Goal: Task Accomplishment & Management: Use online tool/utility

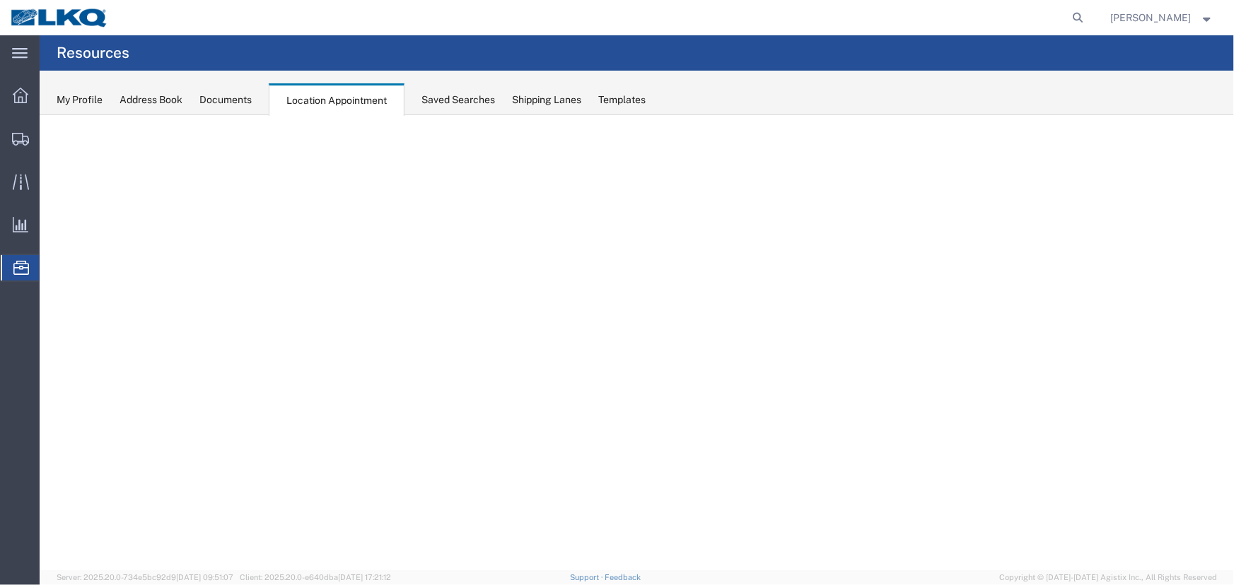
select select "27634"
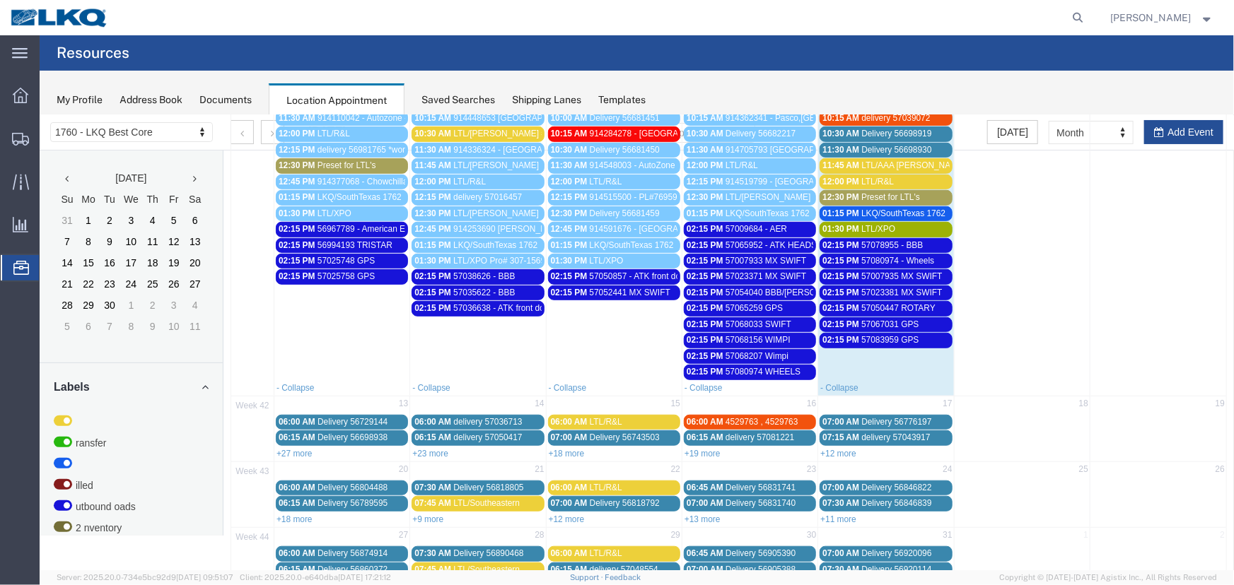
scroll to position [504, 0]
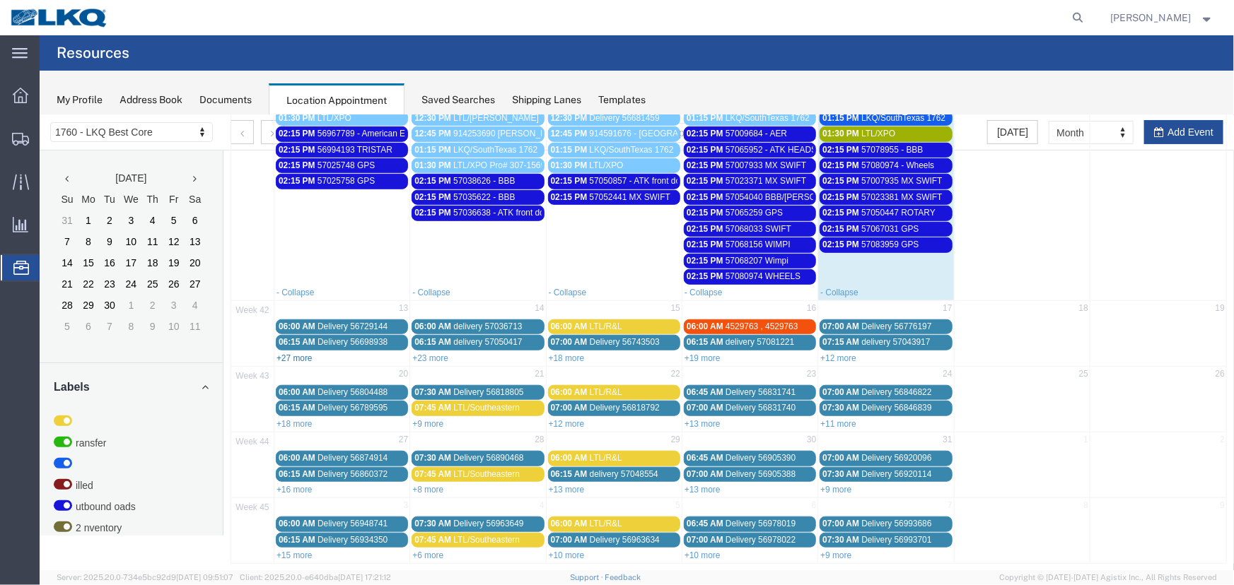
click at [281, 353] on link "+27 more" at bounding box center [294, 358] width 36 height 10
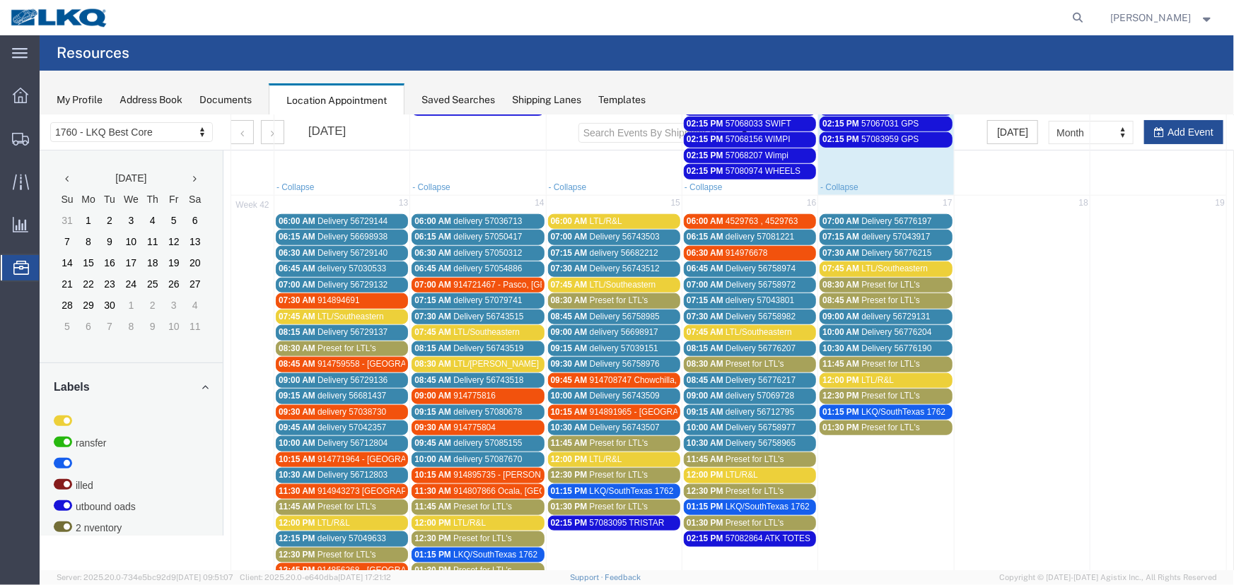
scroll to position [697, 0]
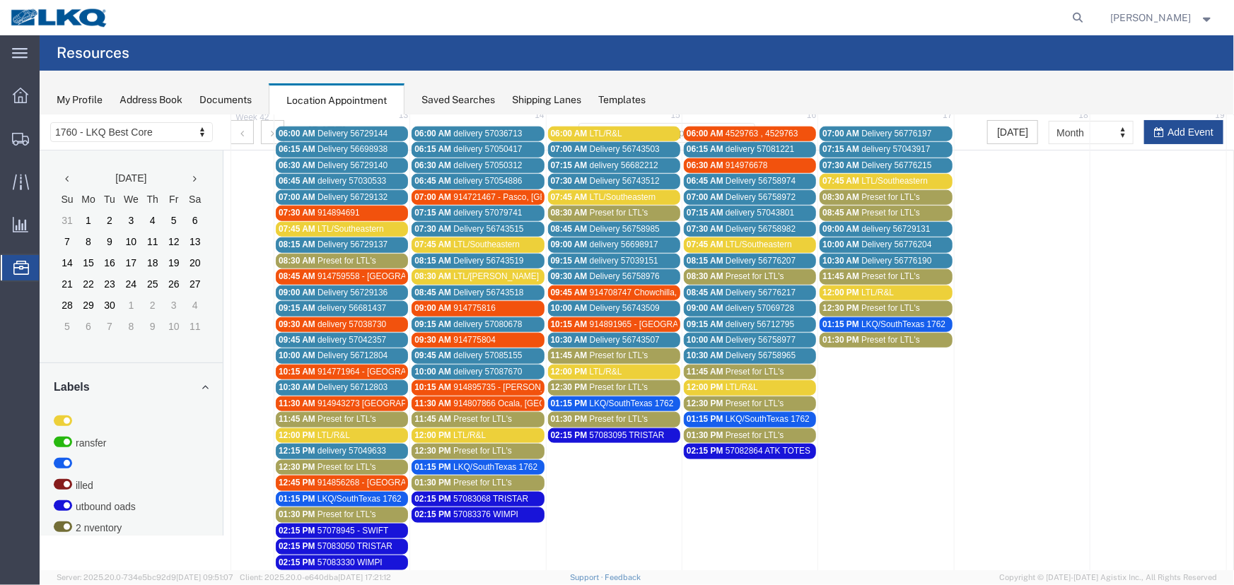
click at [334, 509] on span "Preset for LTL's" at bounding box center [346, 514] width 59 height 10
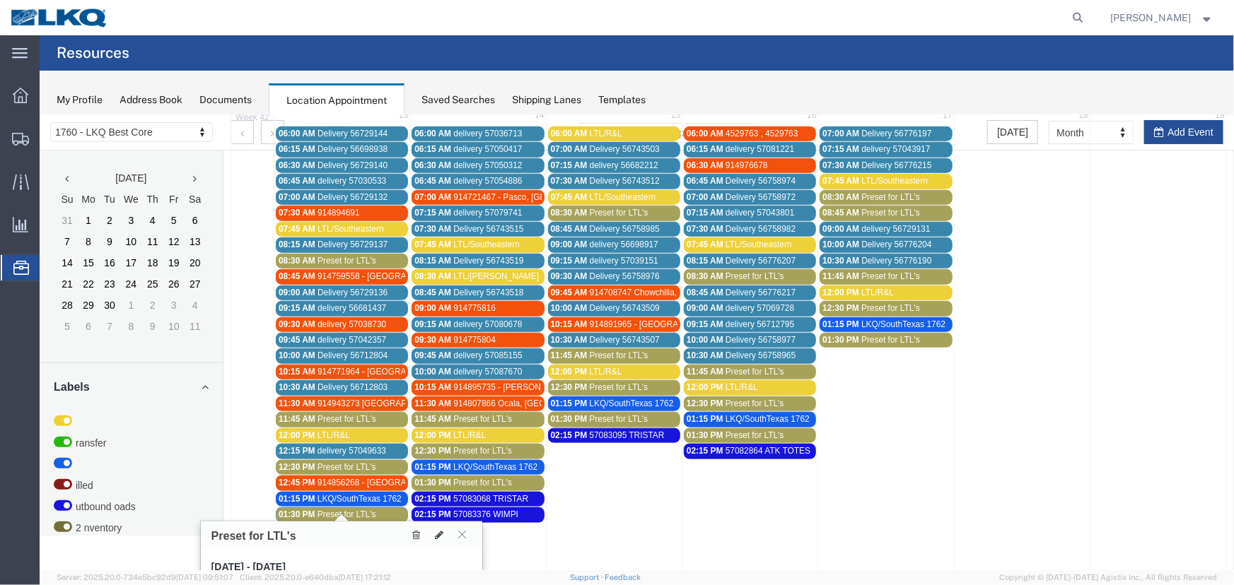
click at [445, 544] on div "Preset for LTL's" at bounding box center [340, 535] width 281 height 28
click at [437, 534] on icon at bounding box center [438, 534] width 8 height 10
select select "1"
select select "420"
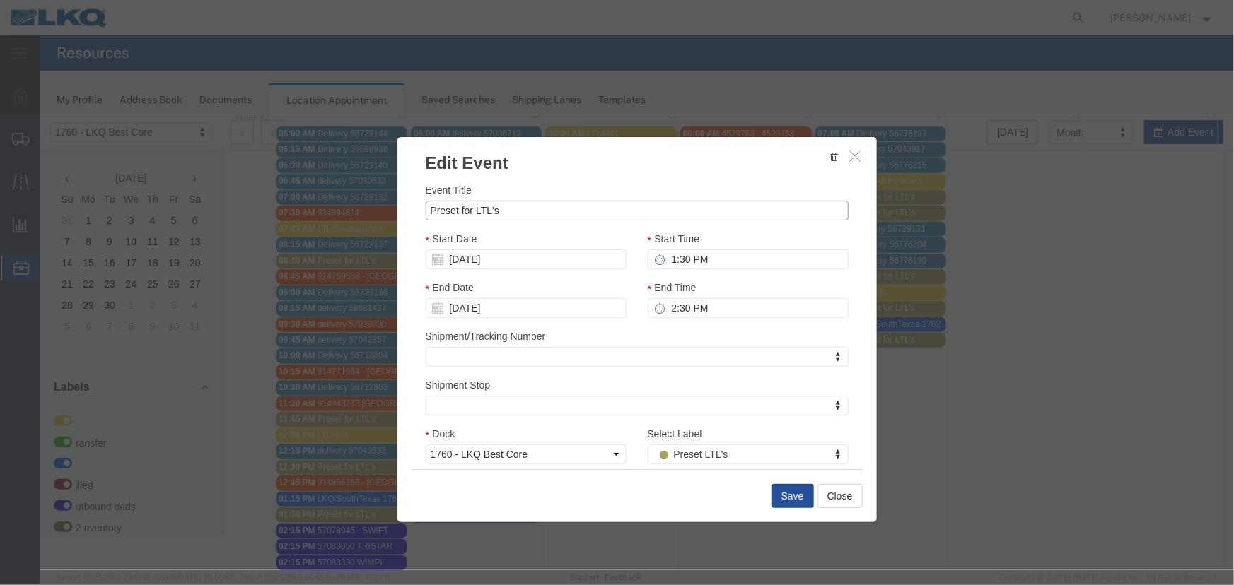
drag, startPoint x: 546, startPoint y: 213, endPoint x: 375, endPoint y: 213, distance: 170.4
click at [375, 213] on div "Edit Event Event Title Preset for LTL's Start Date [DATE] Start Time 1:30 PM En…" at bounding box center [636, 342] width 1194 height 455
type input "LTL/[PERSON_NAME]"
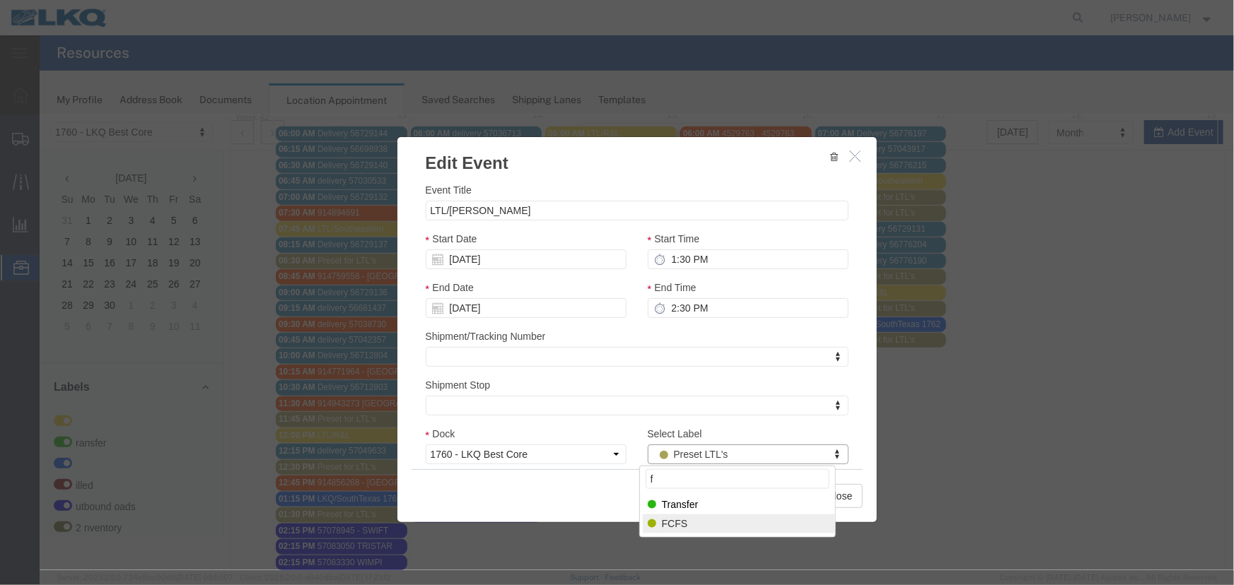
type input "f"
select select "180"
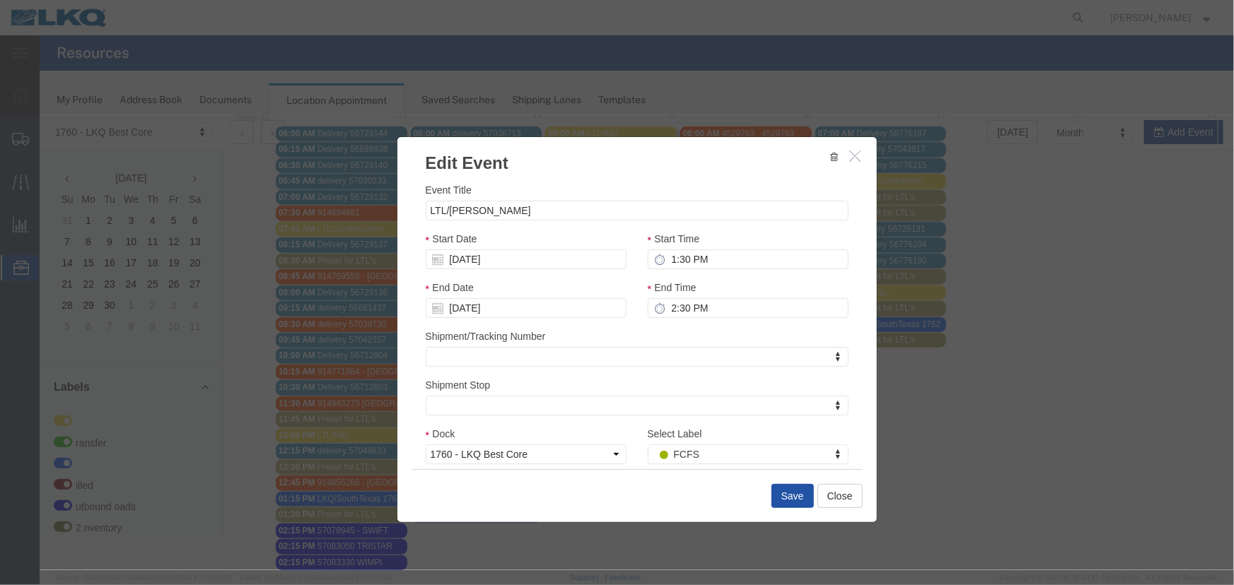
click at [787, 502] on button "Save" at bounding box center [792, 496] width 42 height 24
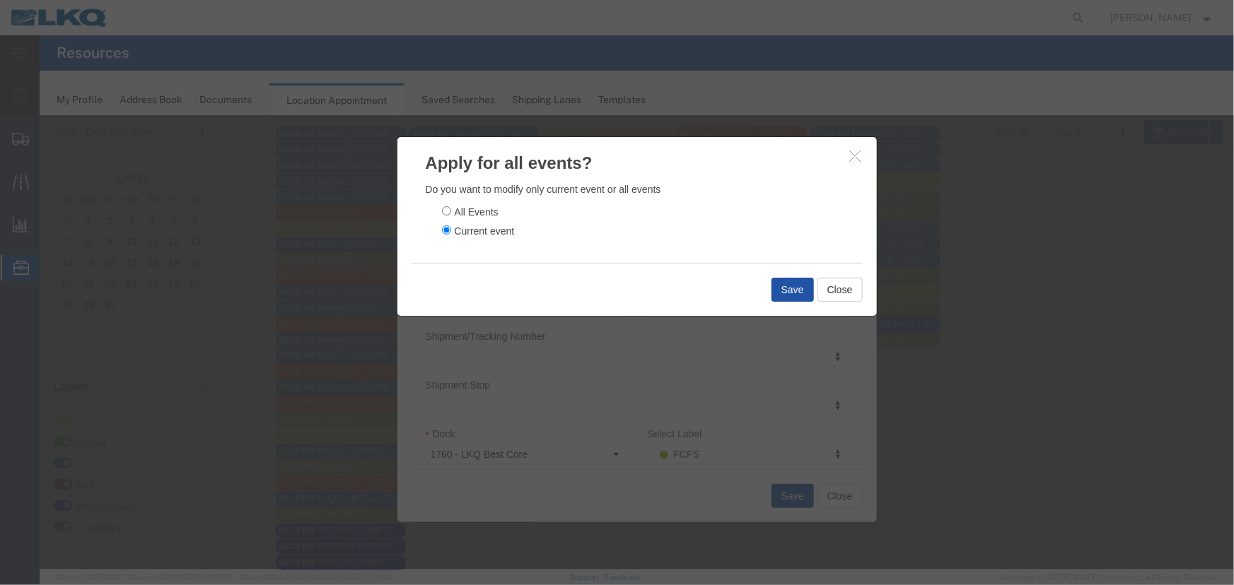
click at [780, 289] on button "Save" at bounding box center [792, 289] width 42 height 24
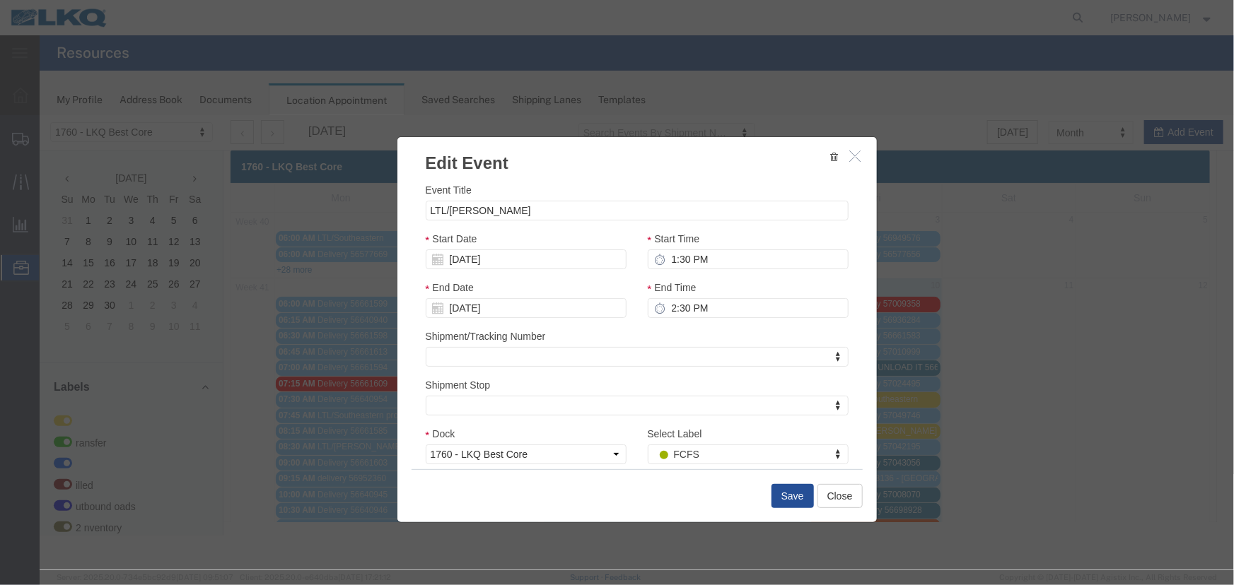
scroll to position [0, 0]
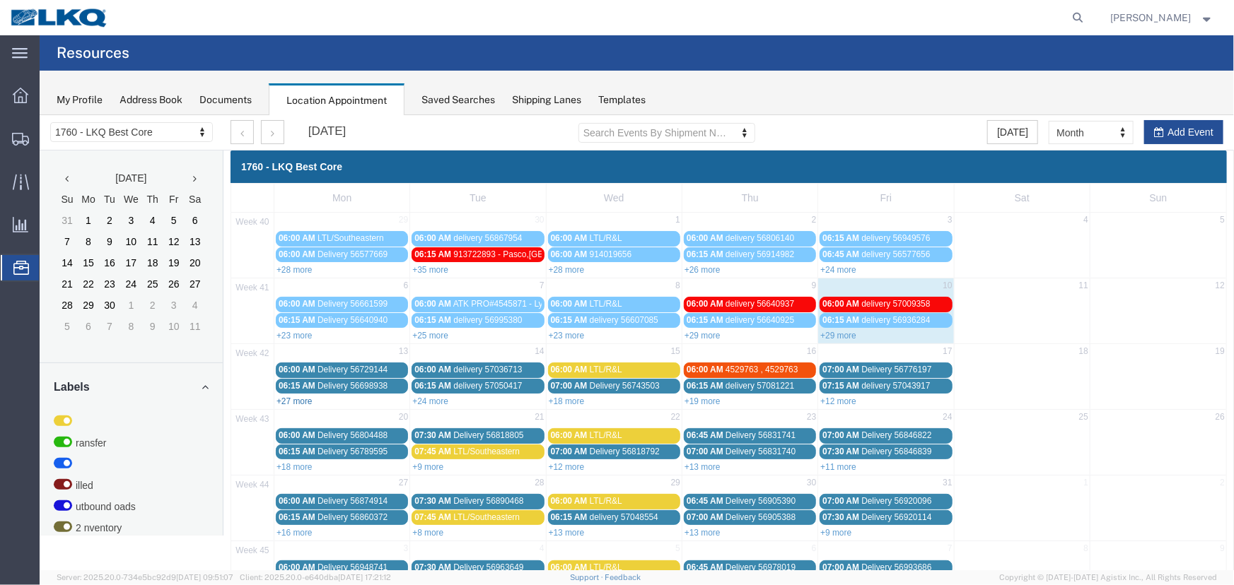
click at [304, 399] on link "+27 more" at bounding box center [294, 401] width 36 height 10
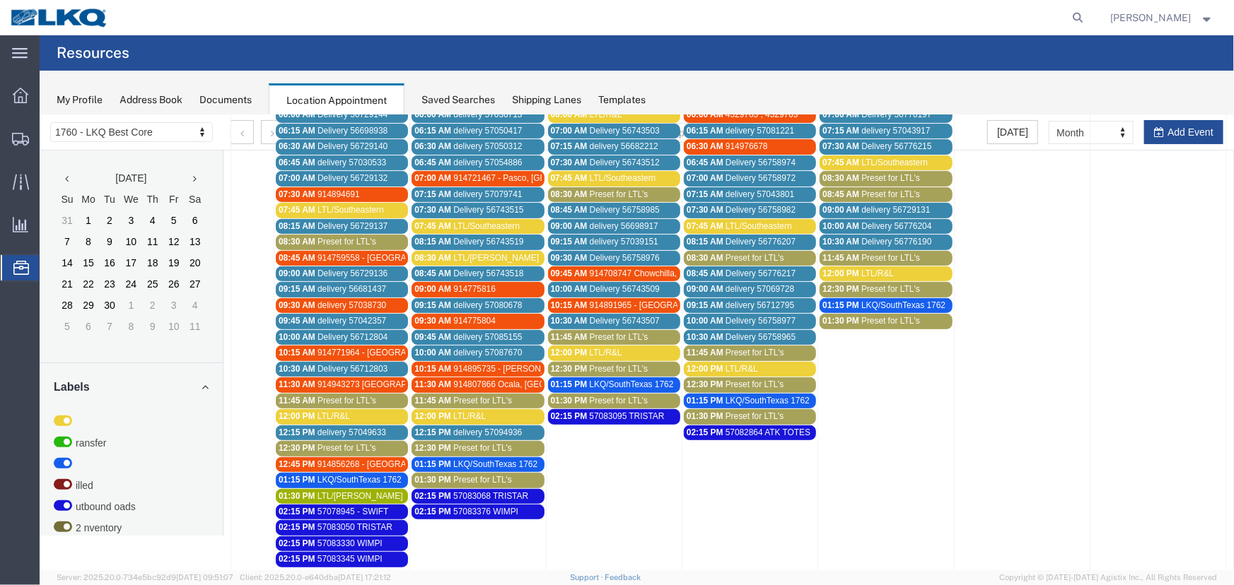
scroll to position [257, 0]
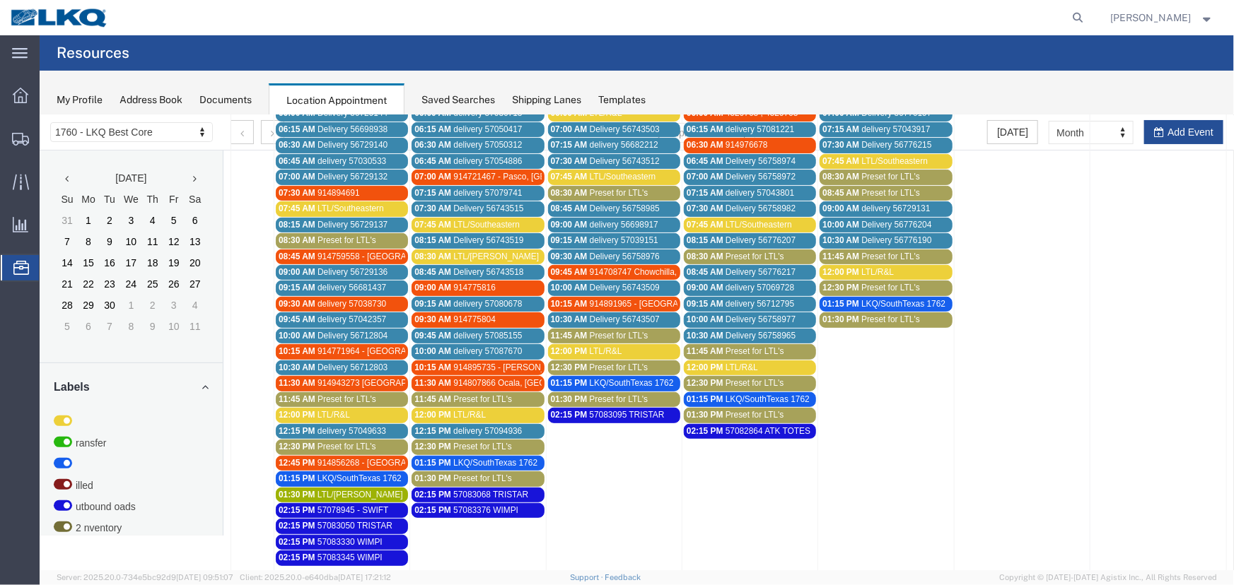
click at [330, 238] on span "Preset for LTL's" at bounding box center [346, 240] width 59 height 10
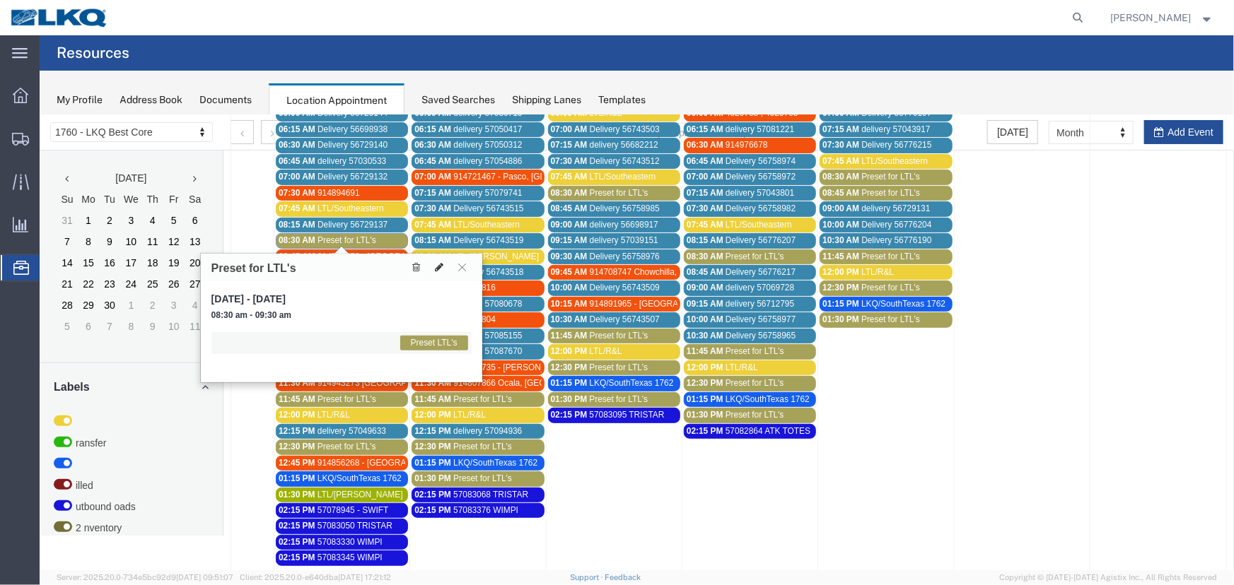
click at [433, 264] on button at bounding box center [438, 266] width 20 height 15
select select "1"
select select "420"
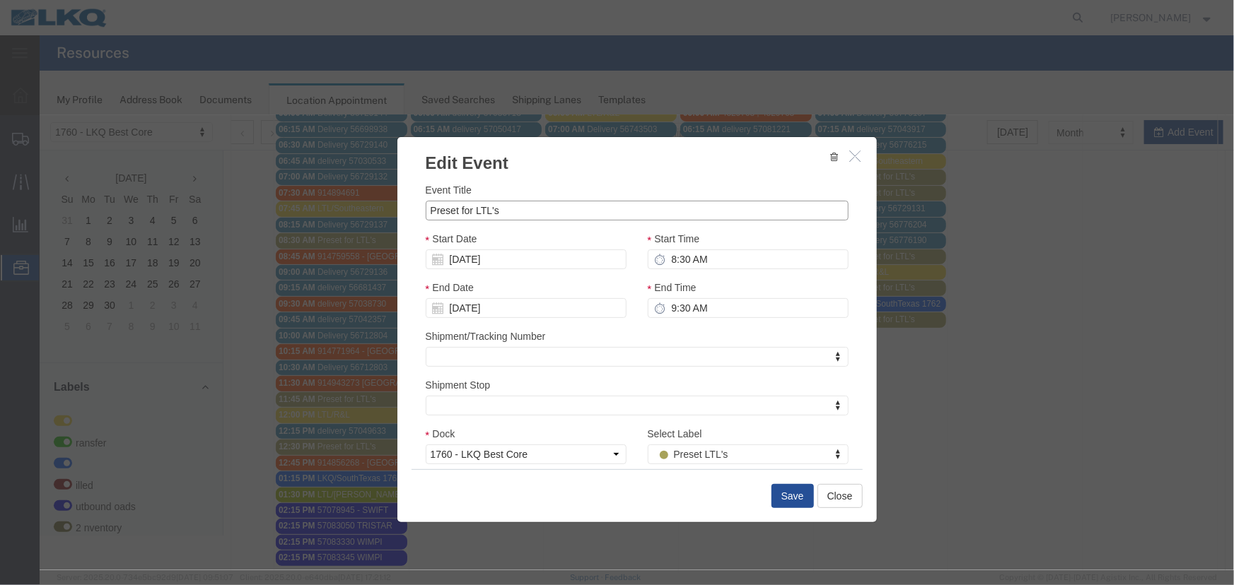
drag, startPoint x: 544, startPoint y: 216, endPoint x: 396, endPoint y: 220, distance: 148.5
click at [397, 221] on div "Event Title Preset for LTL's Start Date [DATE] Start Time 8:30 AM End Date [DAT…" at bounding box center [636, 322] width 479 height 294
type input "LTL/AAA [PERSON_NAME]"
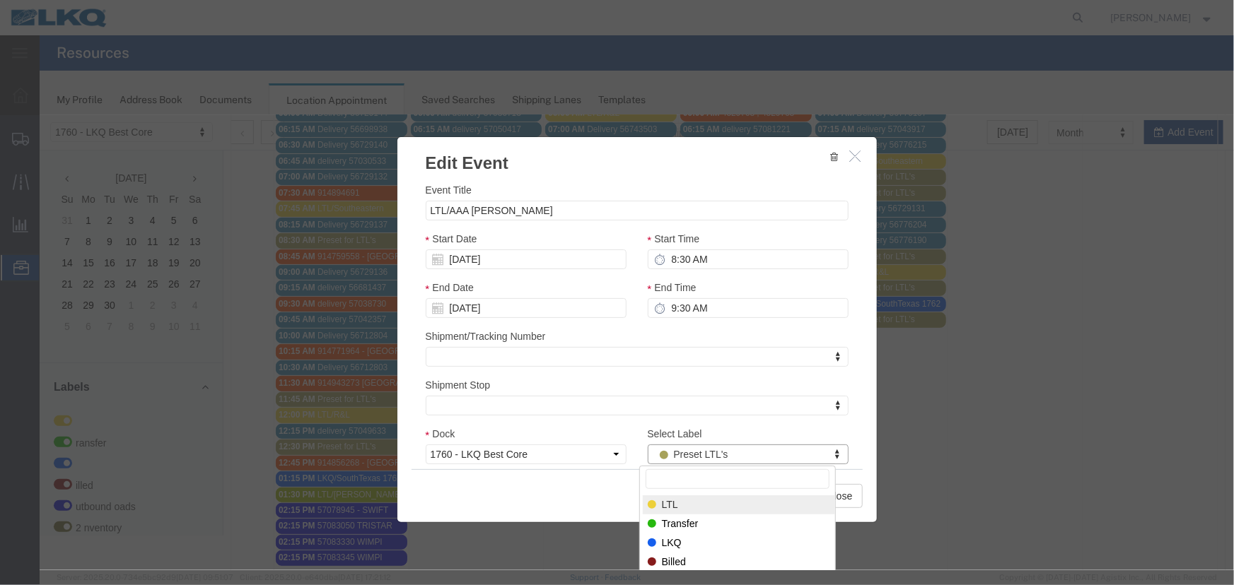
drag, startPoint x: 683, startPoint y: 497, endPoint x: 771, endPoint y: 508, distance: 89.1
select select "25"
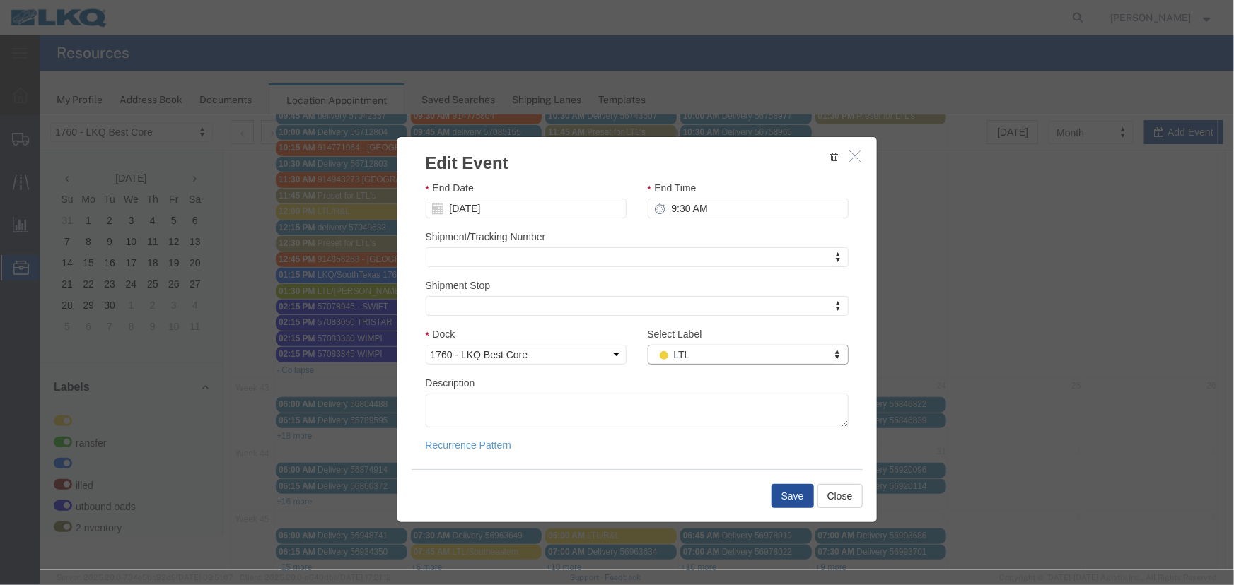
scroll to position [474, 0]
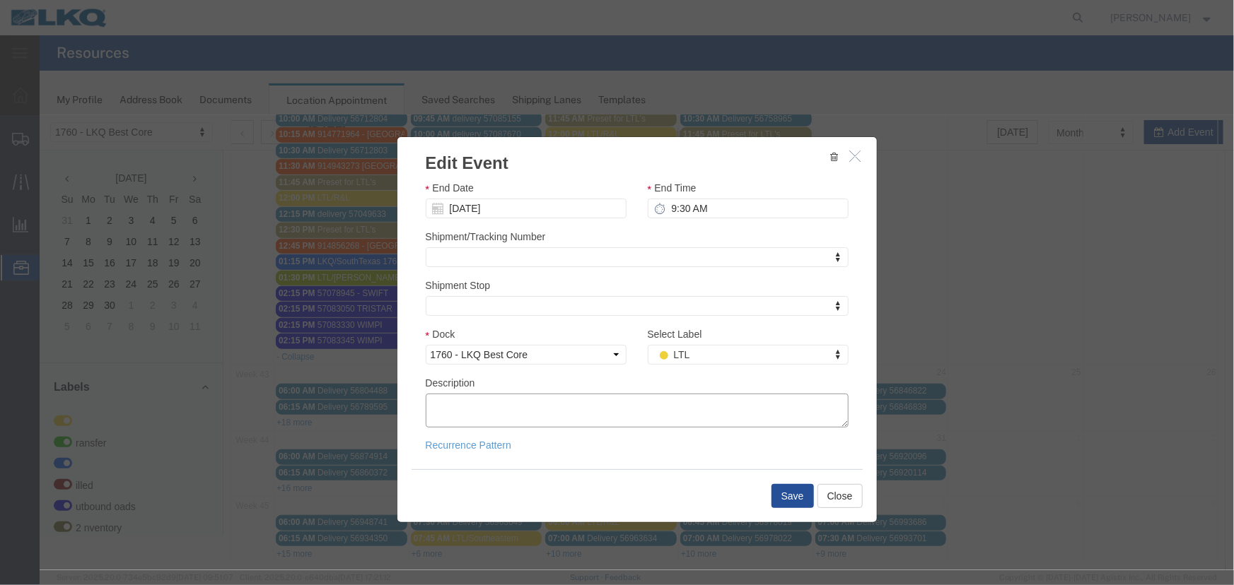
click at [466, 402] on textarea "Description" at bounding box center [636, 410] width 423 height 34
paste textarea "2 SKDS AT 905 LBS...........SHPPR: DCC 66..............PRO# 67031926 2 SKDS AT …"
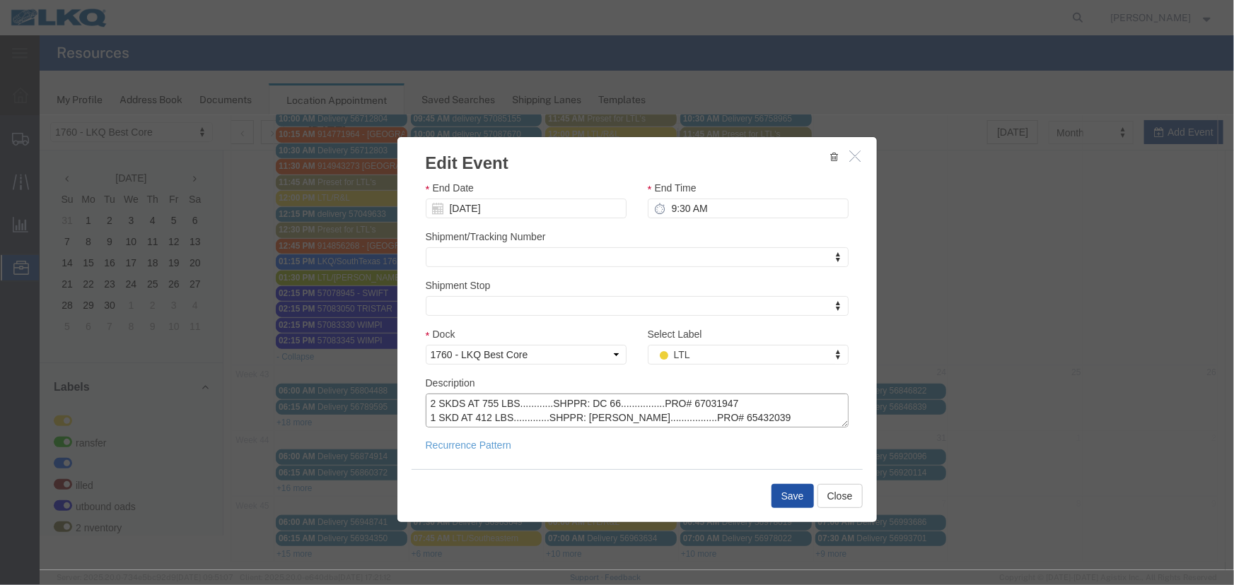
type textarea "2 SKDS AT 905 LBS...........SHPPR: DCC 66..............PRO# 67031926 2 SKDS AT …"
click at [806, 488] on button "Save" at bounding box center [792, 496] width 42 height 24
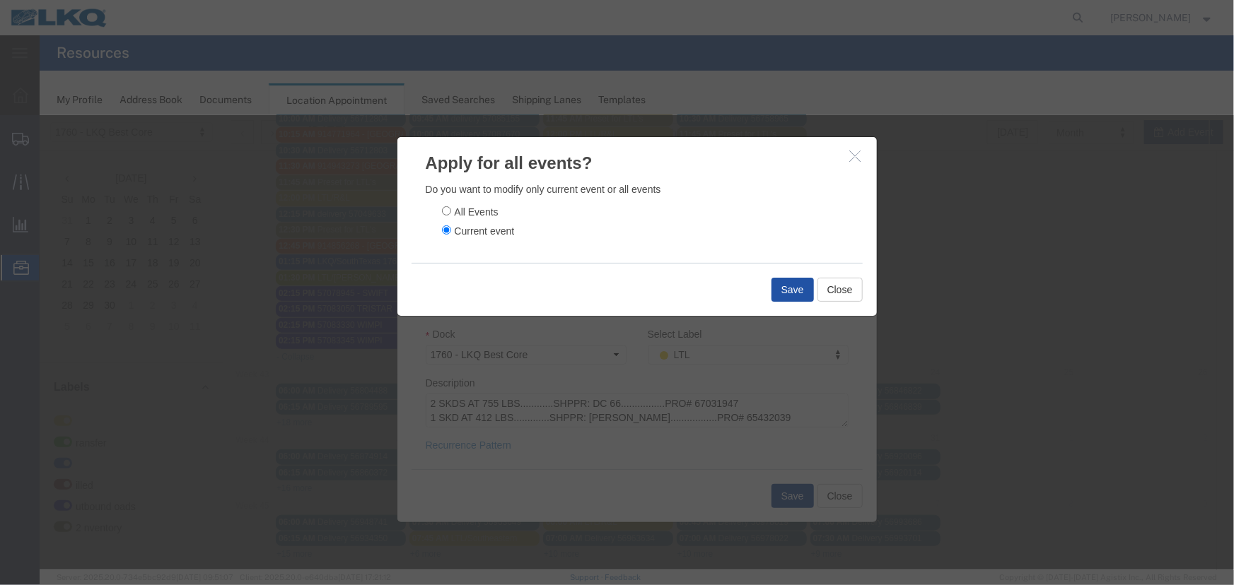
click at [791, 292] on button "Save" at bounding box center [792, 289] width 42 height 24
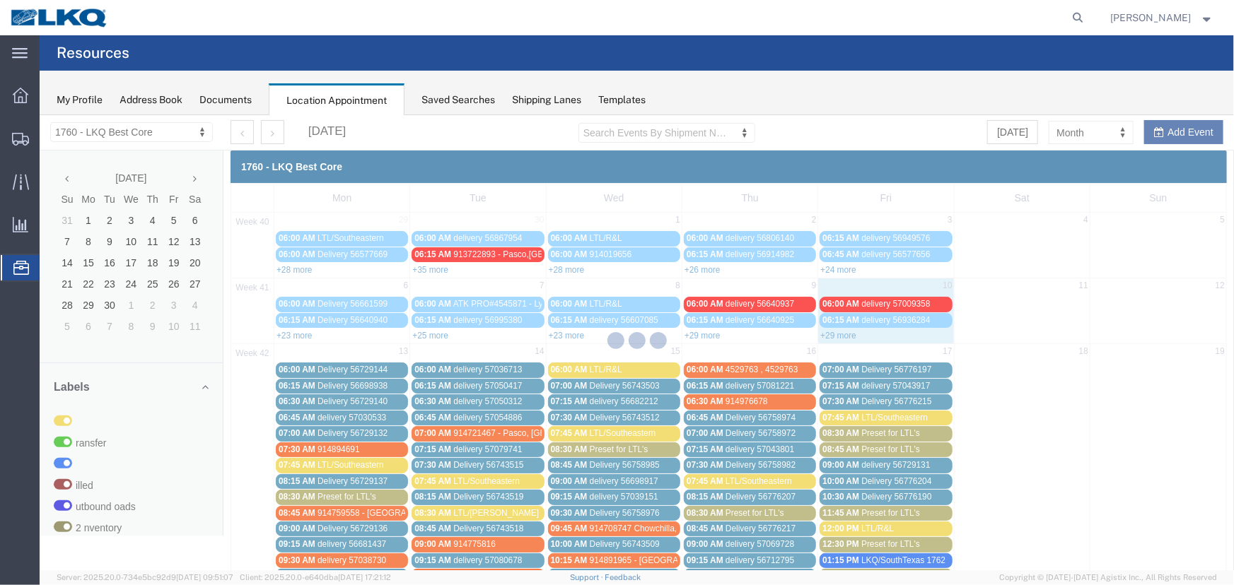
scroll to position [0, 0]
